Goal: Find specific page/section: Find specific page/section

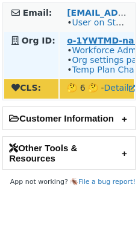
click at [88, 42] on strong "o-1YWTMD-na1" at bounding box center [103, 41] width 73 height 10
